Goal: Task Accomplishment & Management: Use online tool/utility

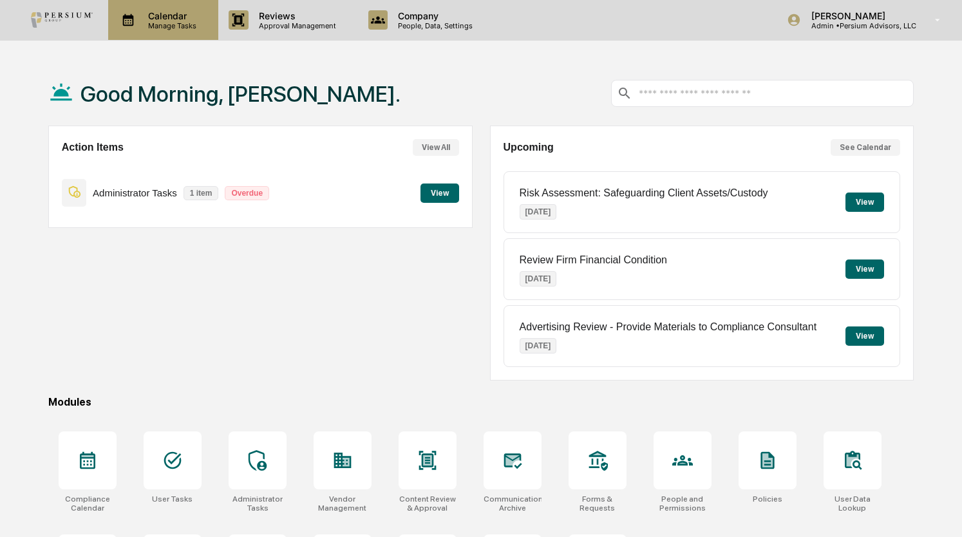
click at [170, 21] on p "Manage Tasks" at bounding box center [170, 25] width 65 height 9
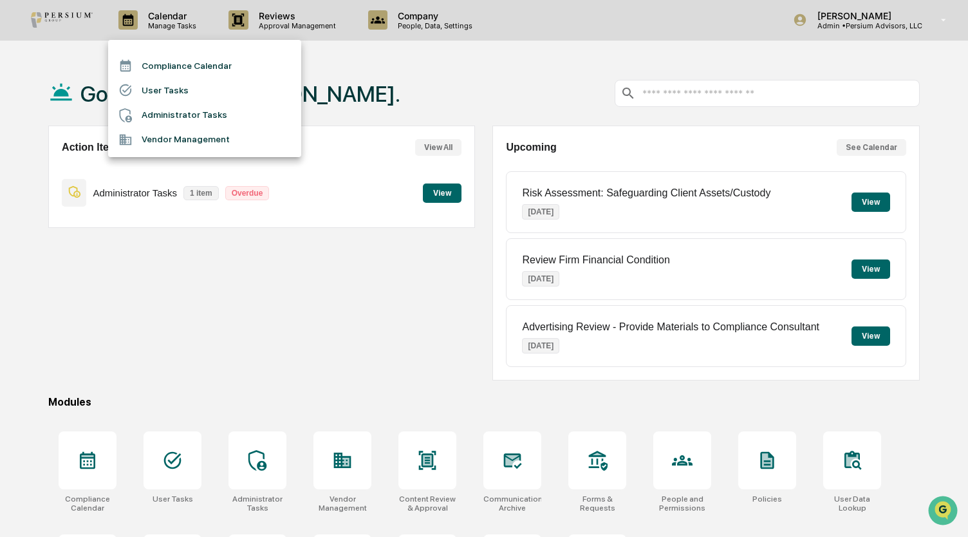
click at [516, 77] on div at bounding box center [484, 268] width 968 height 537
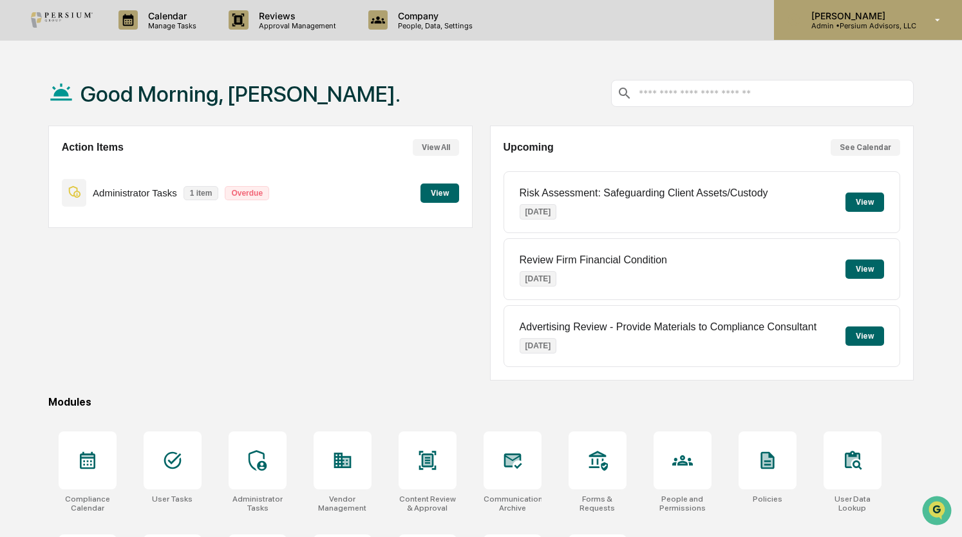
click at [856, 21] on p "Admin • Persium Advisors, LLC" at bounding box center [858, 25] width 115 height 9
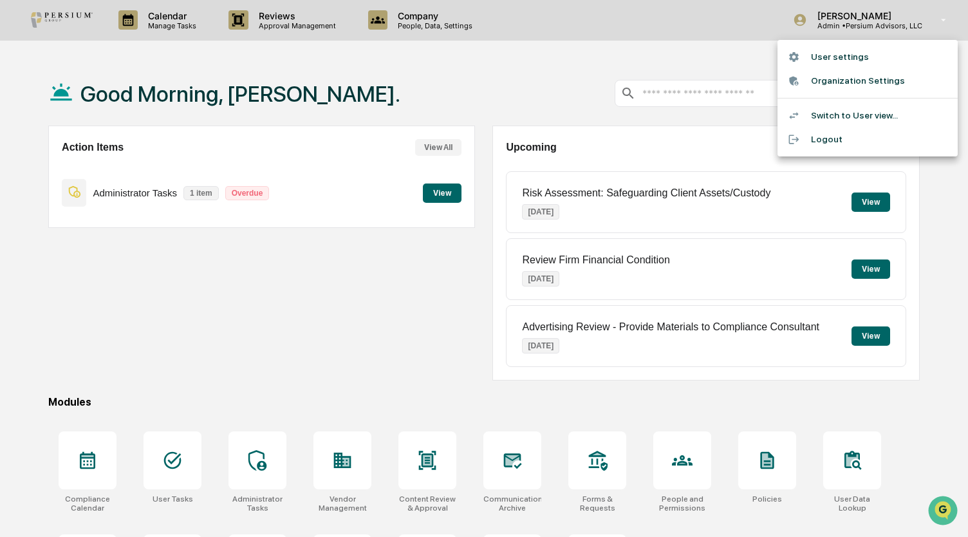
click at [831, 111] on li "Switch to User view..." at bounding box center [868, 116] width 180 height 24
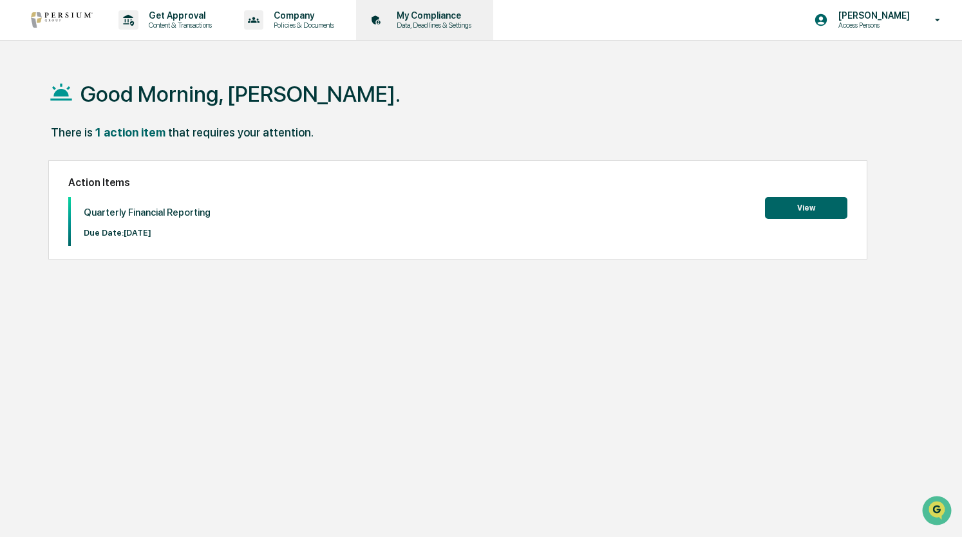
click at [419, 29] on p "Data, Deadlines & Settings" at bounding box center [431, 25] width 91 height 9
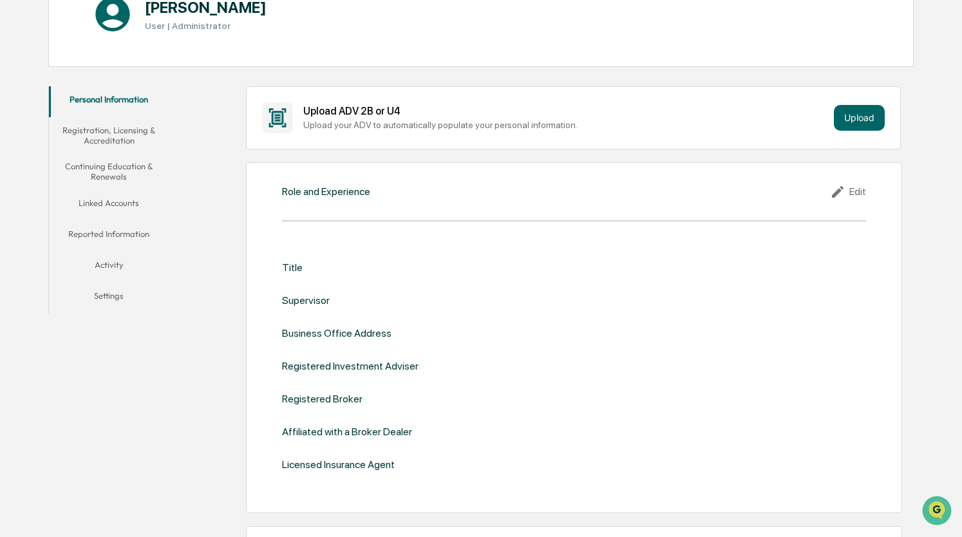
scroll to position [165, 0]
click at [101, 202] on button "Linked Accounts" at bounding box center [109, 204] width 120 height 31
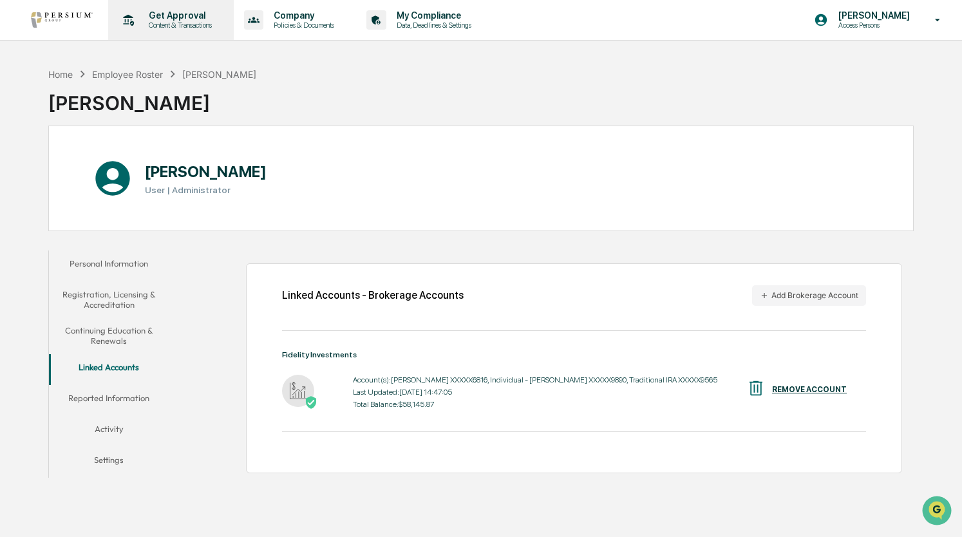
click at [226, 23] on div "Get Approval Content & Transactions" at bounding box center [169, 20] width 113 height 40
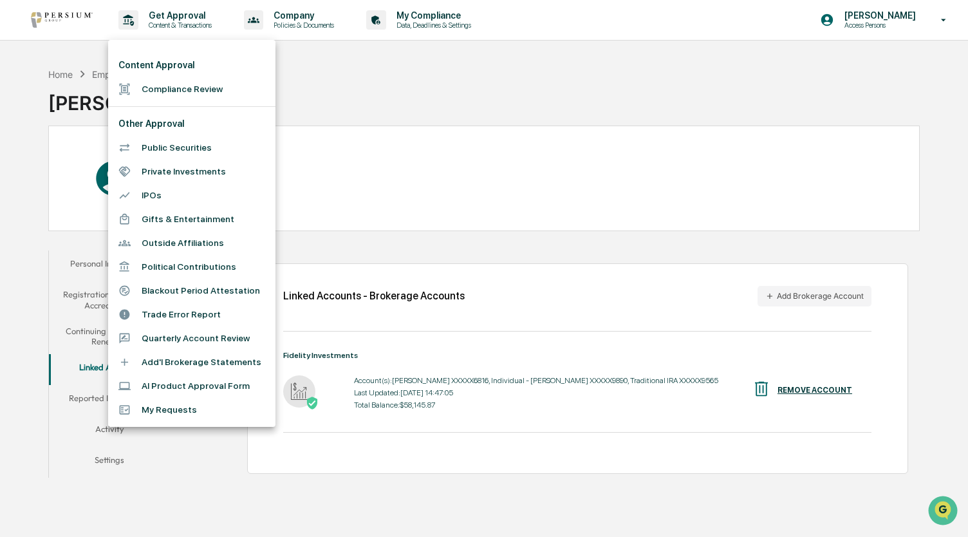
click at [183, 360] on li "Add'l Brokerage Statements" at bounding box center [191, 362] width 167 height 24
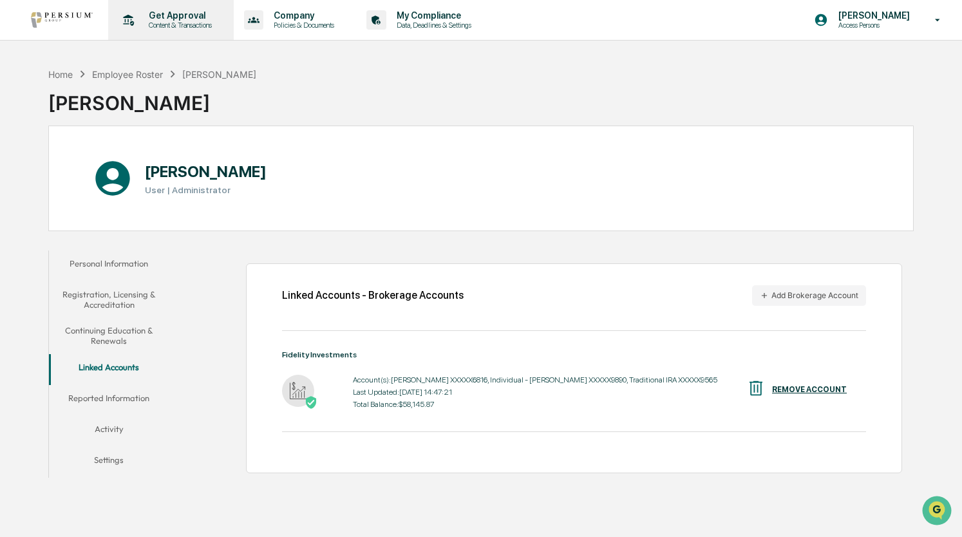
click at [182, 5] on div "Get Approval Content & Transactions" at bounding box center [169, 20] width 113 height 40
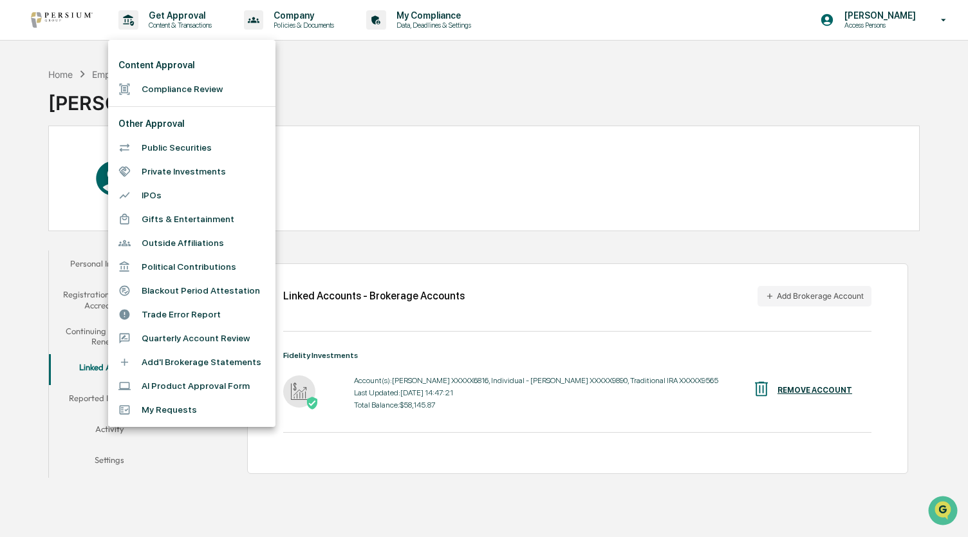
click at [376, 226] on div at bounding box center [484, 268] width 968 height 537
